Goal: Task Accomplishment & Management: Manage account settings

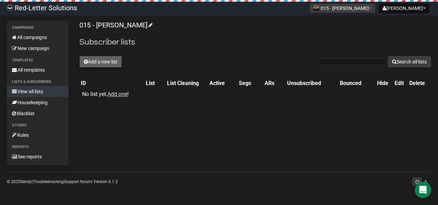
click at [110, 63] on button "Add a new list" at bounding box center [100, 62] width 42 height 12
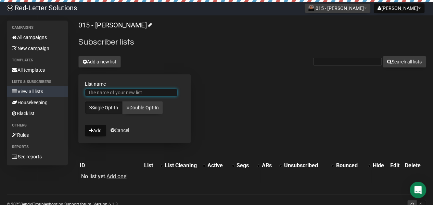
click at [142, 93] on input "List name" at bounding box center [131, 93] width 92 height 8
type input "Central AR"
click at [85, 125] on button "Add" at bounding box center [95, 131] width 21 height 12
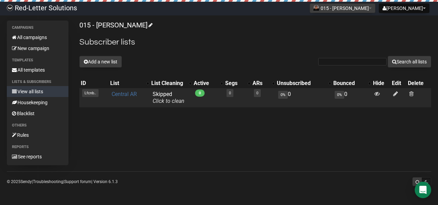
click at [128, 93] on link "Central AR" at bounding box center [124, 94] width 25 height 7
click at [134, 90] on td "Central AR" at bounding box center [129, 97] width 41 height 19
click at [129, 94] on link "Central AR" at bounding box center [124, 94] width 25 height 7
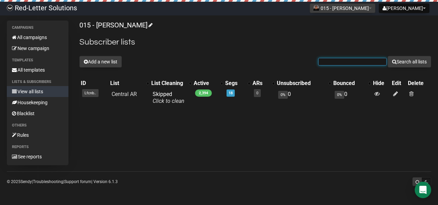
click at [334, 58] on input "text" at bounding box center [353, 62] width 69 height 8
type input "[PERSON_NAME]"
click at [388, 56] on button "Search all lists" at bounding box center [410, 62] width 44 height 12
click at [338, 61] on input "text" at bounding box center [353, 62] width 69 height 8
paste input "[PERSON_NAME][EMAIL_ADDRESS][DOMAIN_NAME]"
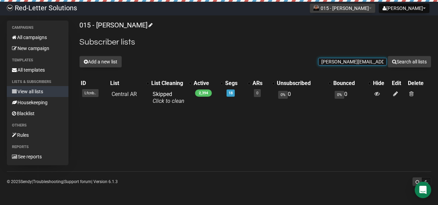
type input "[PERSON_NAME][EMAIL_ADDRESS][DOMAIN_NAME]"
click at [388, 56] on button "Search all lists" at bounding box center [410, 62] width 44 height 12
click at [352, 61] on input "text" at bounding box center [353, 62] width 69 height 8
paste input "thebeckyfinneyteam@gmail.com"
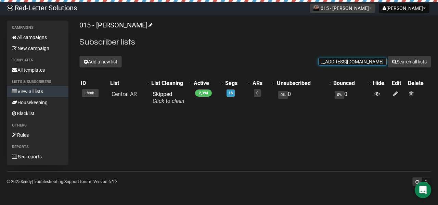
type input "thebeckyfinneyteam@gmail.com"
click at [388, 56] on button "Search all lists" at bounding box center [410, 62] width 44 height 12
